Goal: Information Seeking & Learning: Understand process/instructions

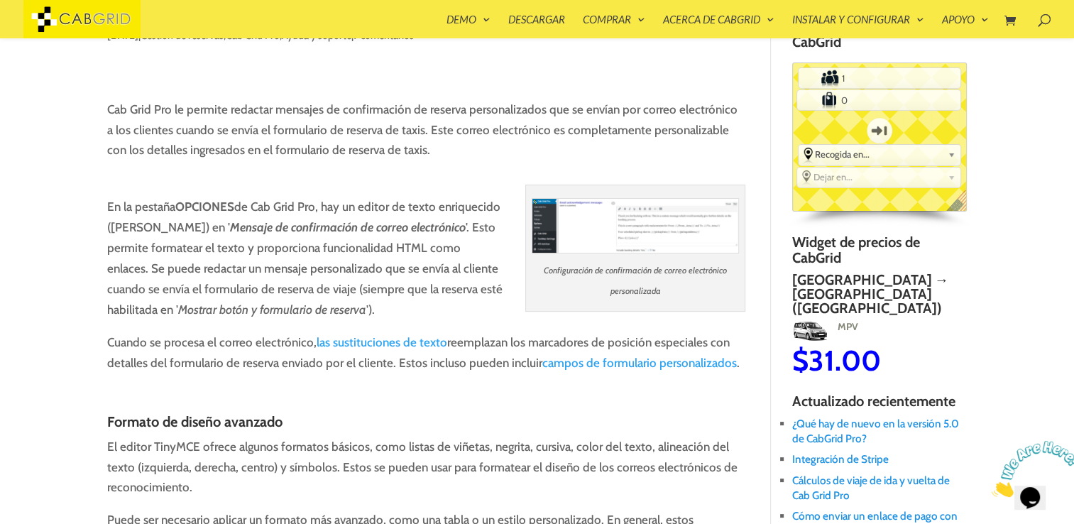
scroll to position [154, 0]
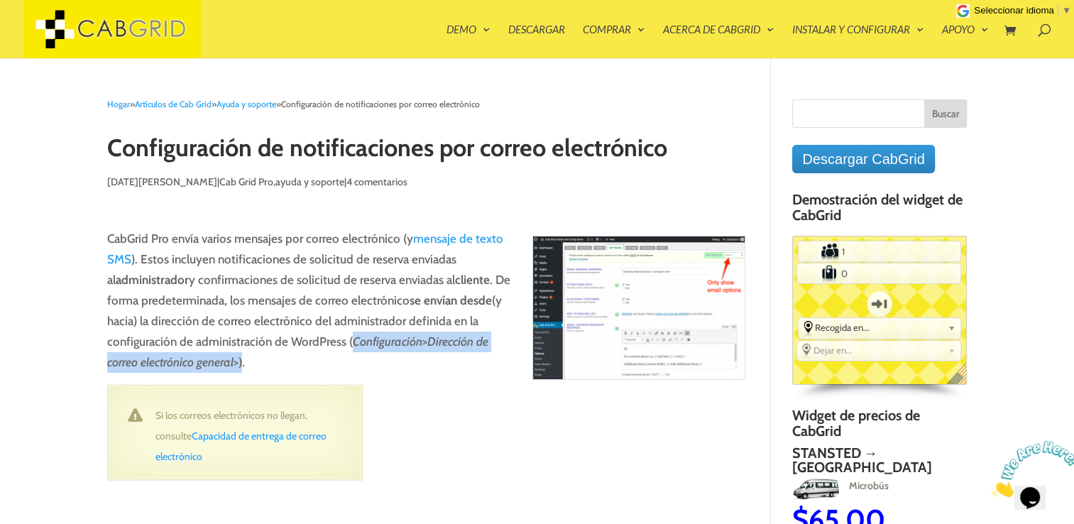
drag, startPoint x: 351, startPoint y: 344, endPoint x: 243, endPoint y: 376, distance: 112.7
click at [243, 376] on p "CabGrid Pro envía varios mensajes por correo electrónico (y mensaje de texto SM…" at bounding box center [426, 306] width 638 height 155
